Goal: Browse casually: Explore the website without a specific task or goal

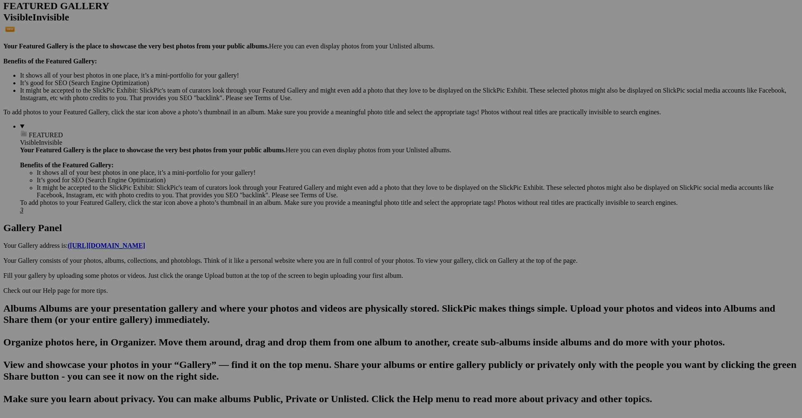
scroll to position [230, 0]
